Goal: Transaction & Acquisition: Download file/media

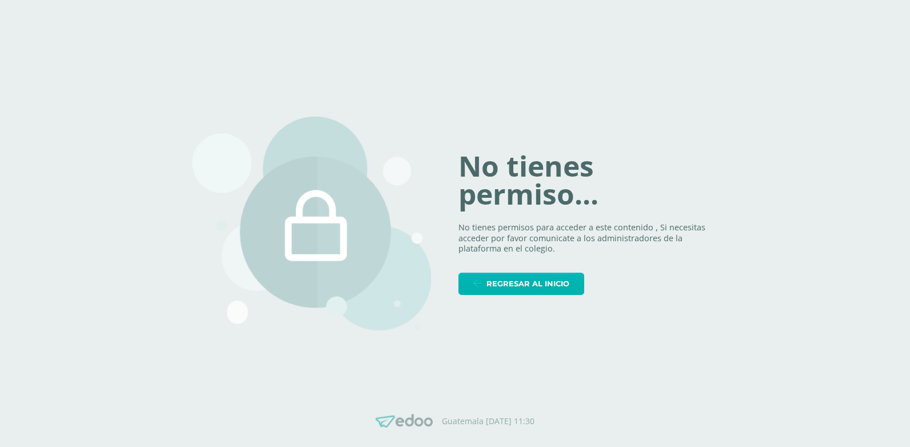
click at [541, 281] on span "Regresar al inicio" at bounding box center [527, 283] width 83 height 21
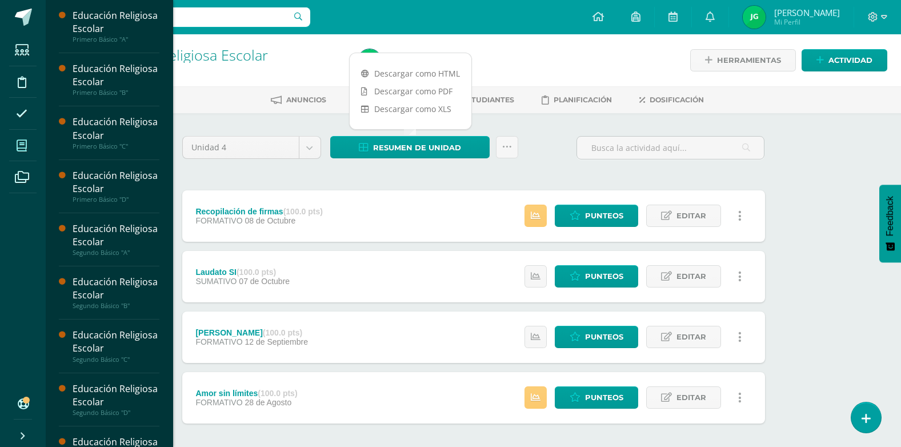
click at [21, 143] on icon at bounding box center [22, 145] width 10 height 11
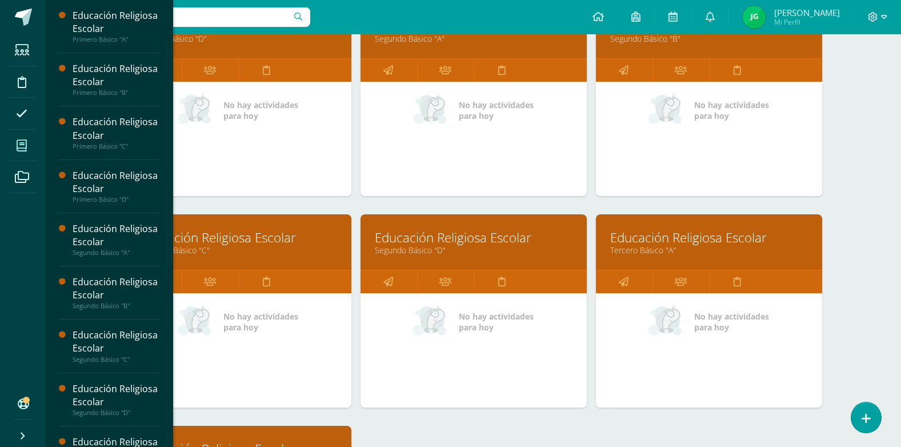
scroll to position [457, 0]
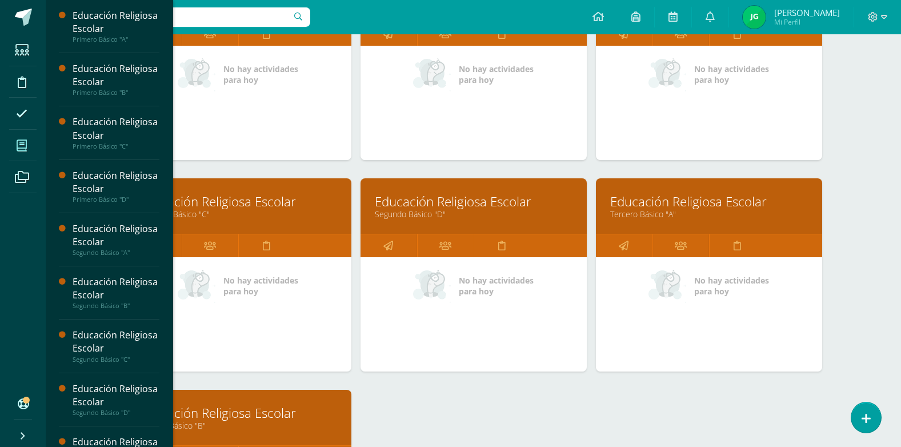
click at [442, 201] on link "Educación Religiosa Escolar" at bounding box center [474, 202] width 198 height 18
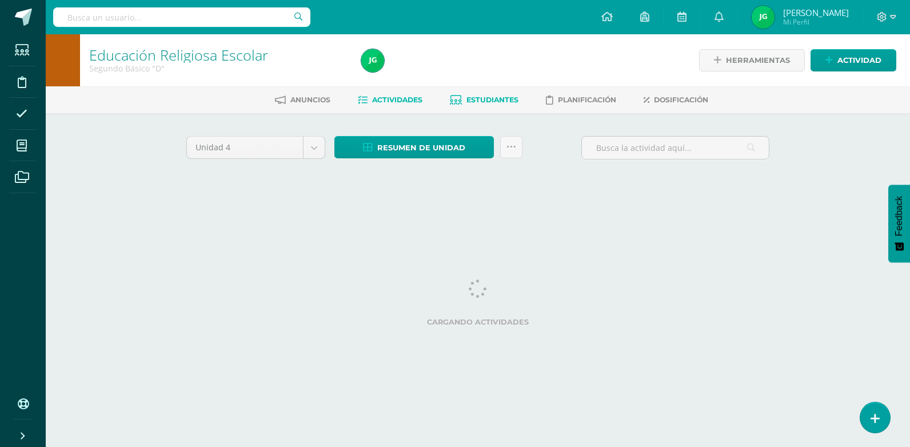
click at [499, 101] on span "Estudiantes" at bounding box center [492, 99] width 52 height 9
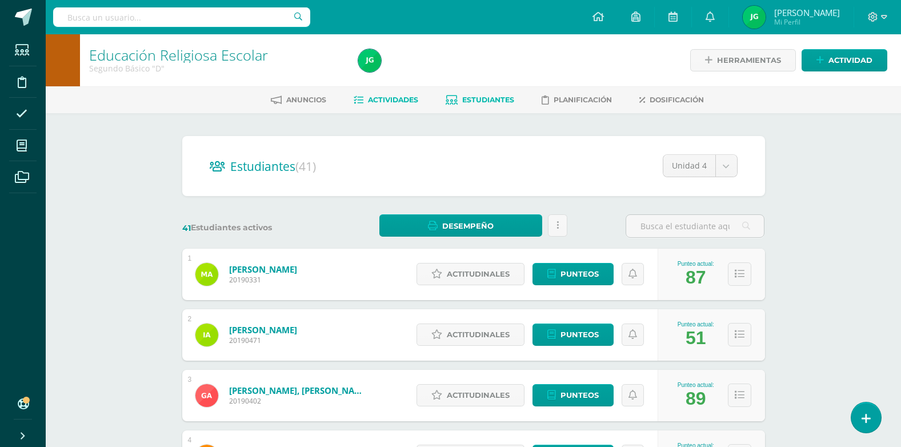
click at [402, 101] on span "Actividades" at bounding box center [393, 99] width 50 height 9
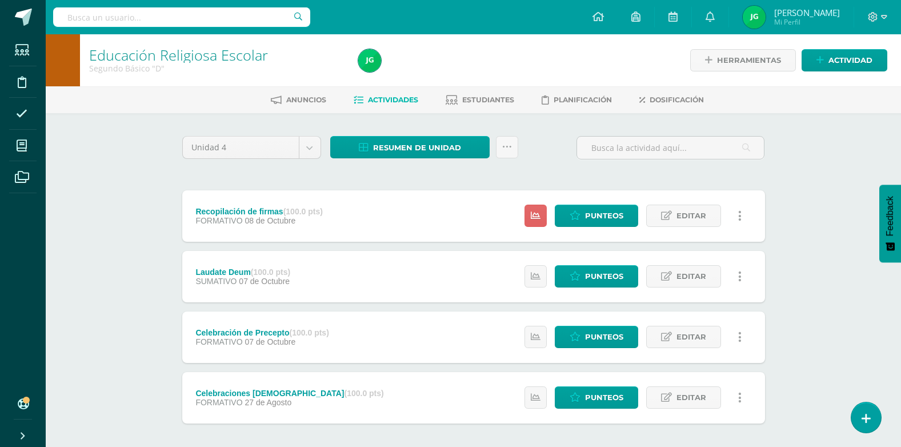
scroll to position [53, 0]
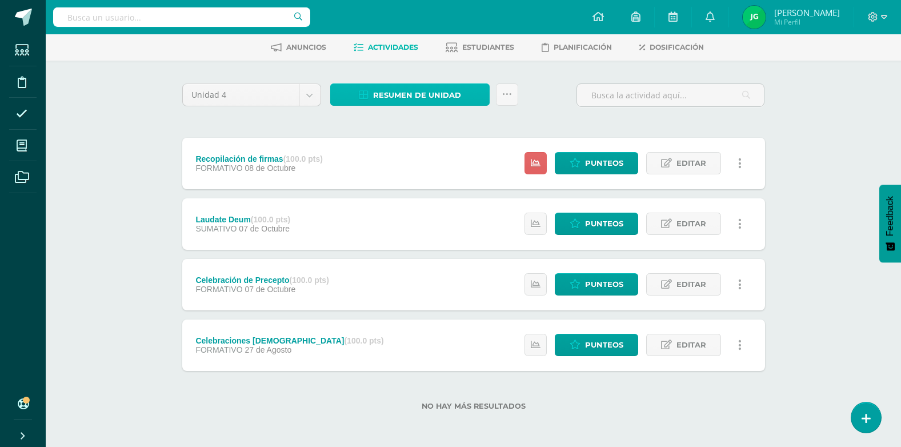
click at [408, 99] on span "Resumen de unidad" at bounding box center [417, 95] width 88 height 21
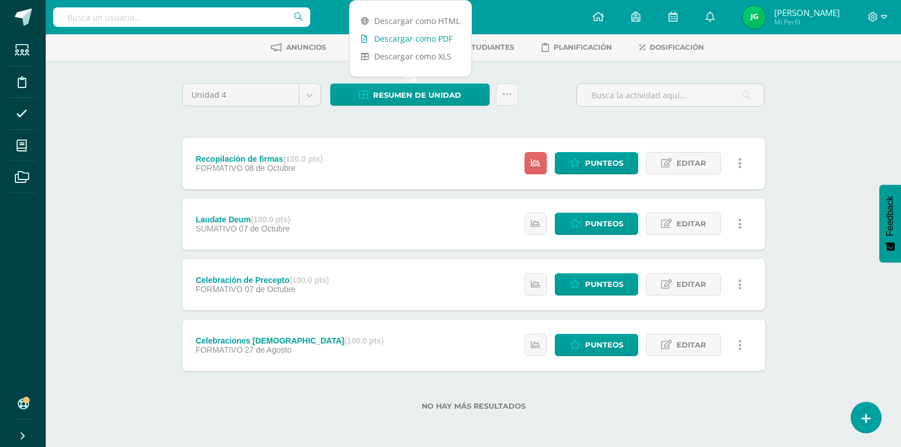
click at [432, 38] on link "Descargar como PDF" at bounding box center [411, 39] width 122 height 18
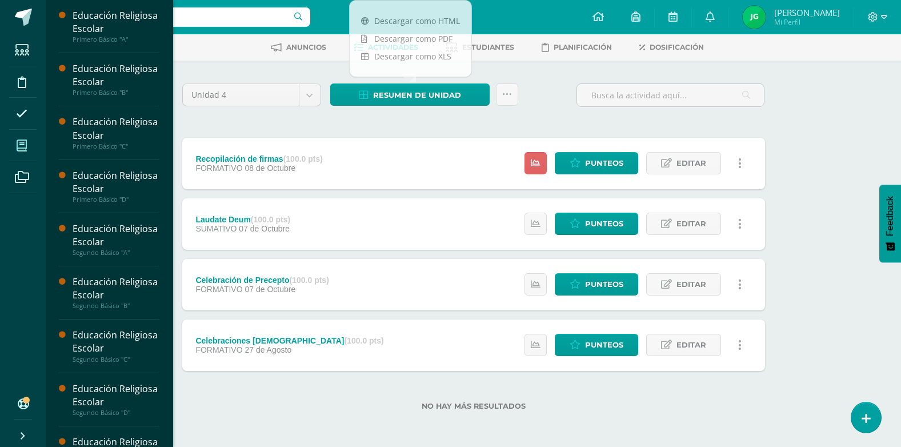
click at [19, 140] on icon at bounding box center [22, 145] width 10 height 11
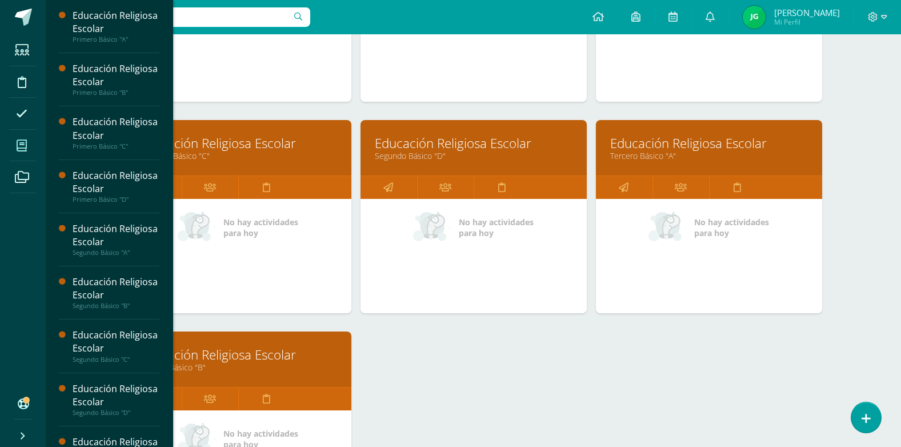
scroll to position [514, 0]
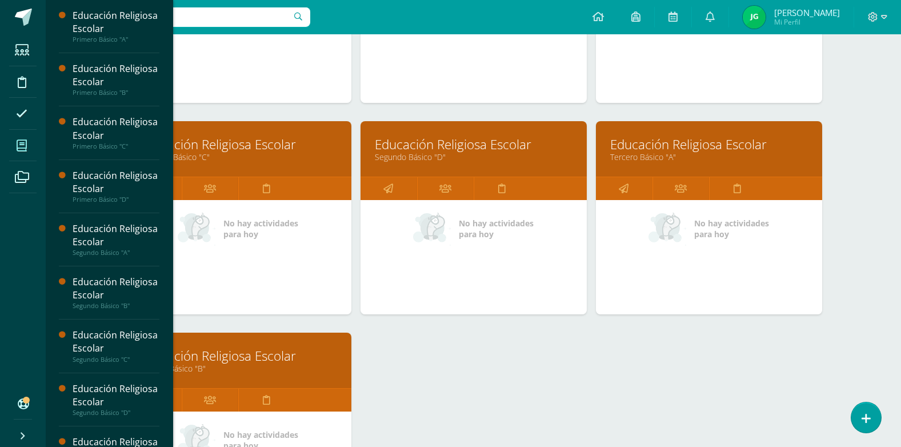
click at [657, 148] on link "Educación Religiosa Escolar" at bounding box center [709, 144] width 198 height 18
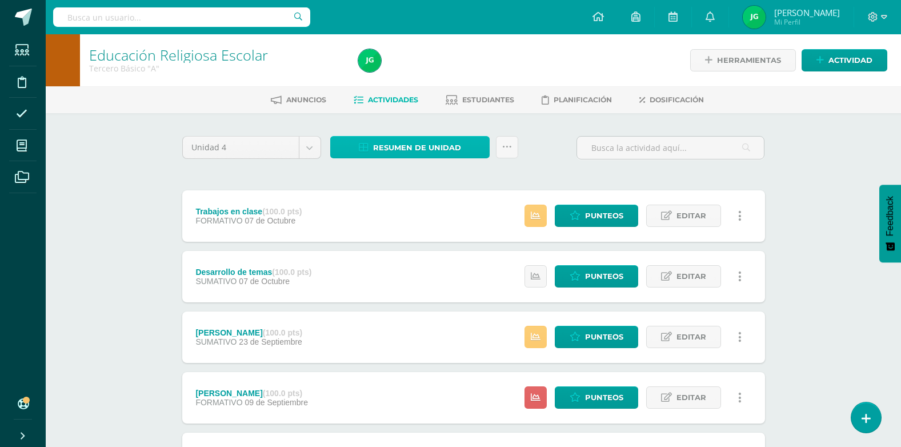
click at [418, 148] on span "Resumen de unidad" at bounding box center [417, 147] width 88 height 21
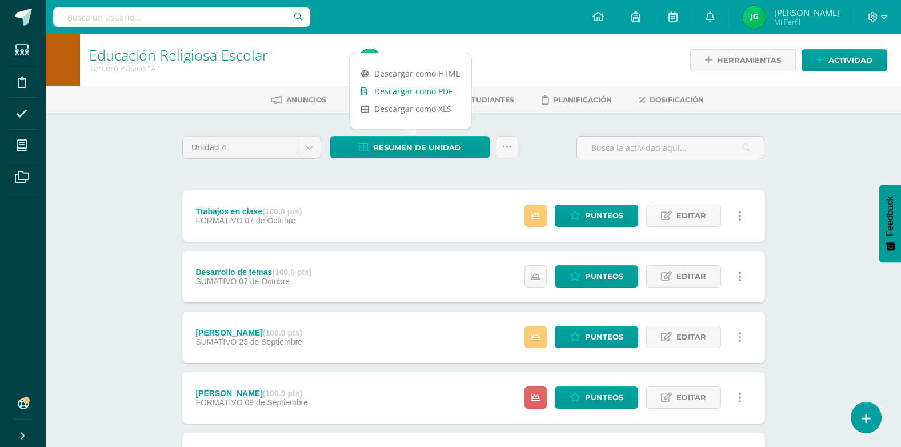
click at [423, 95] on link "Descargar como PDF" at bounding box center [411, 91] width 122 height 18
click at [545, 159] on div "Unidad 4 Unidad 1 Unidad 2 Unidad 3 Unidad 4 Resumen de unidad Subir actividade…" at bounding box center [474, 152] width 592 height 33
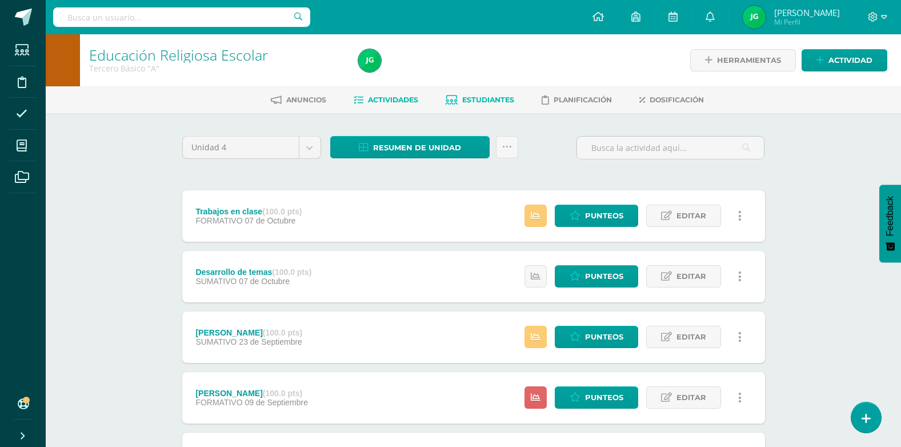
click at [506, 102] on span "Estudiantes" at bounding box center [488, 99] width 52 height 9
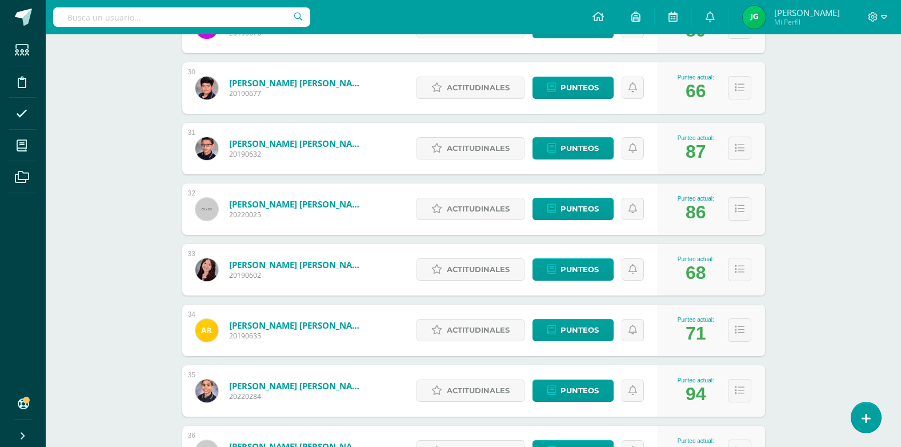
scroll to position [1956, 0]
